Goal: Obtain resource: Obtain resource

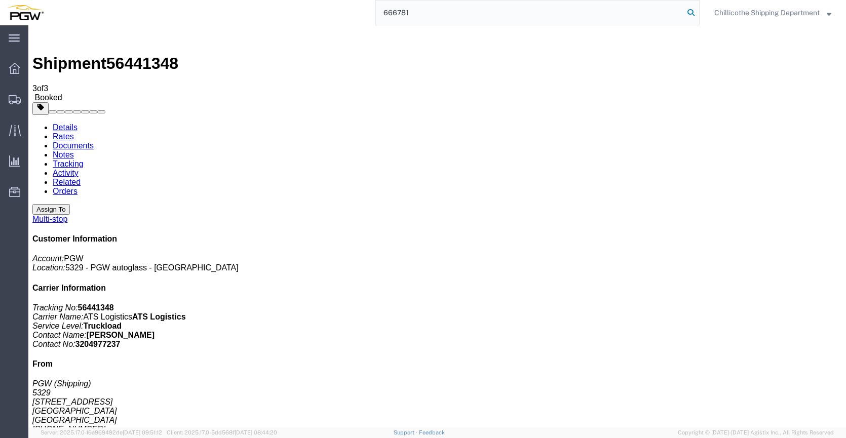
click at [689, 8] on icon at bounding box center [691, 13] width 14 height 14
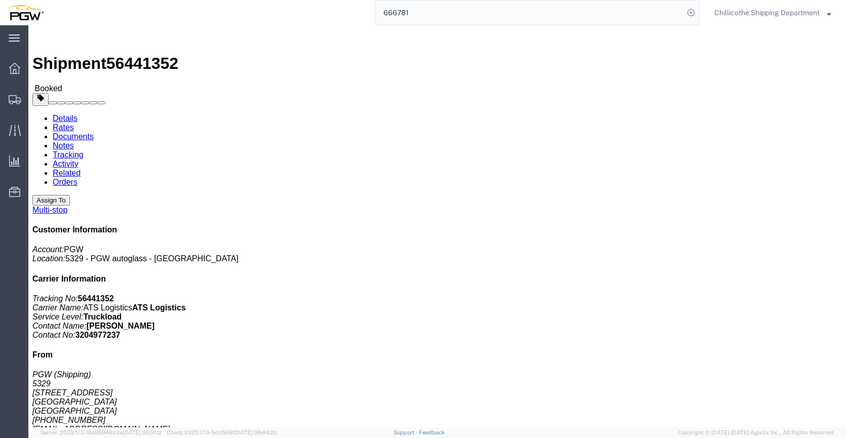
click link "Documents"
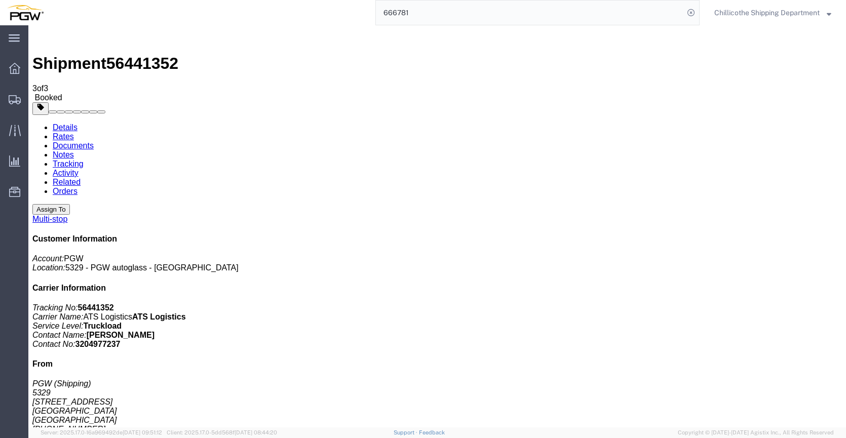
click at [428, 11] on input "666781" at bounding box center [530, 13] width 308 height 24
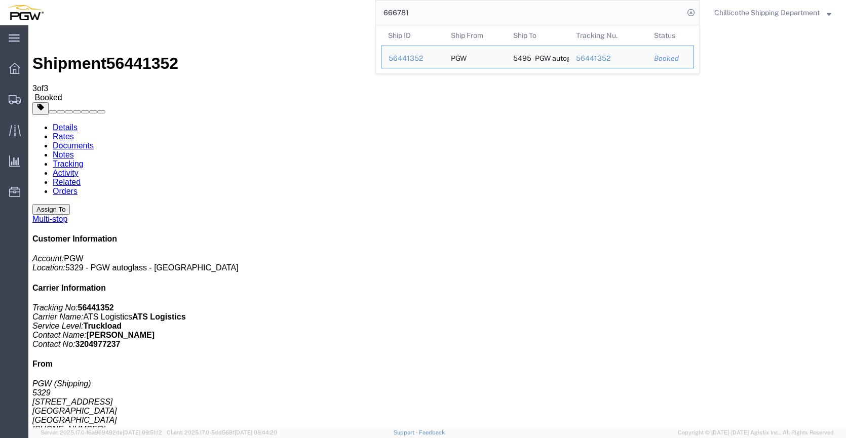
click at [428, 11] on input "666781" at bounding box center [530, 13] width 308 height 24
paste input "835"
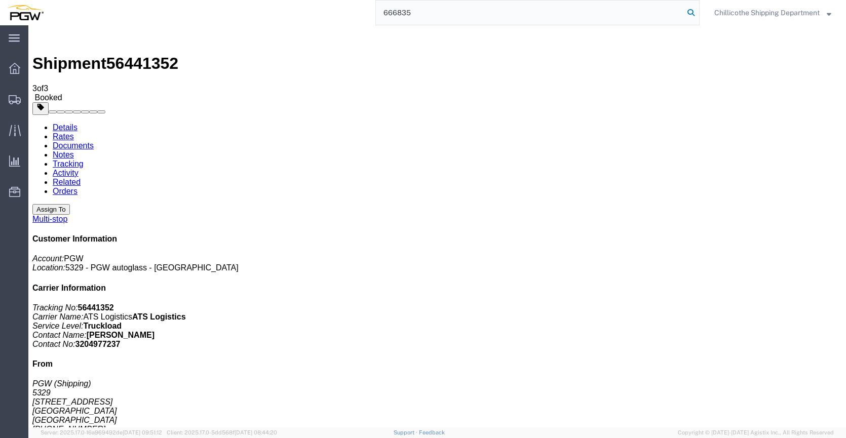
type input "666835"
click at [686, 8] on icon at bounding box center [691, 13] width 14 height 14
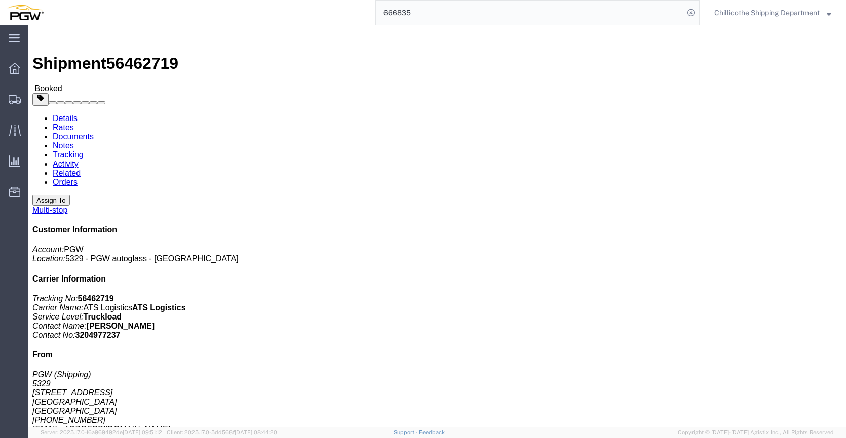
click link "Documents"
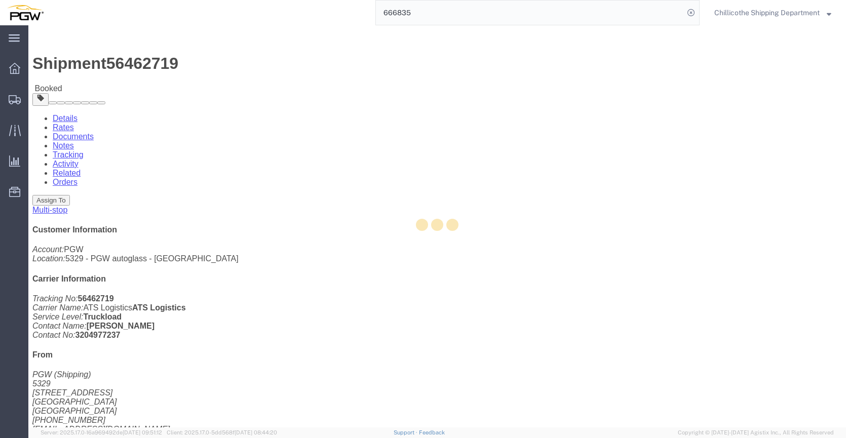
click at [129, 64] on div at bounding box center [437, 226] width 818 height 402
